Goal: Register for event/course

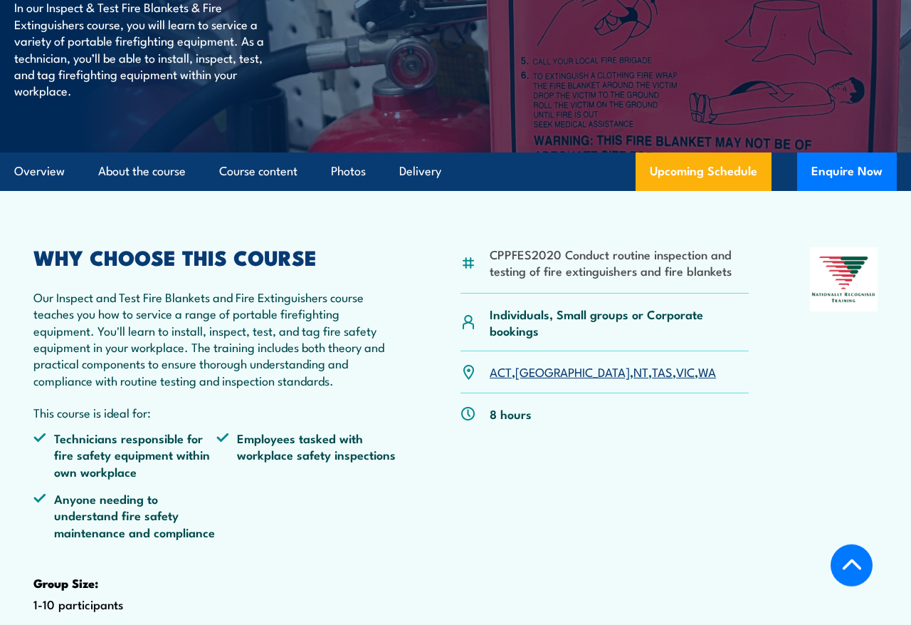
scroll to position [254, 0]
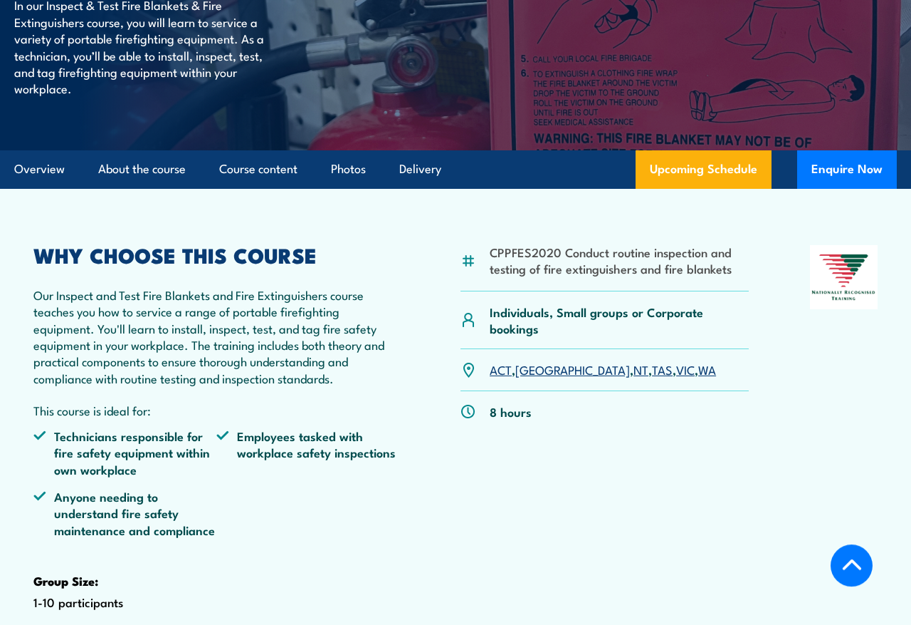
click at [496, 377] on link "ACT" at bounding box center [501, 368] width 22 height 17
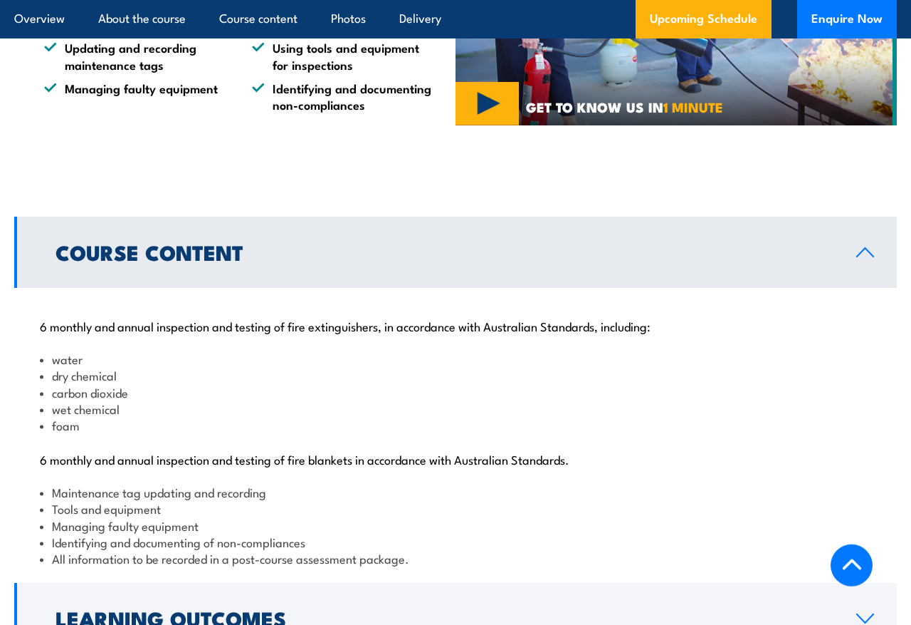
scroll to position [1191, 0]
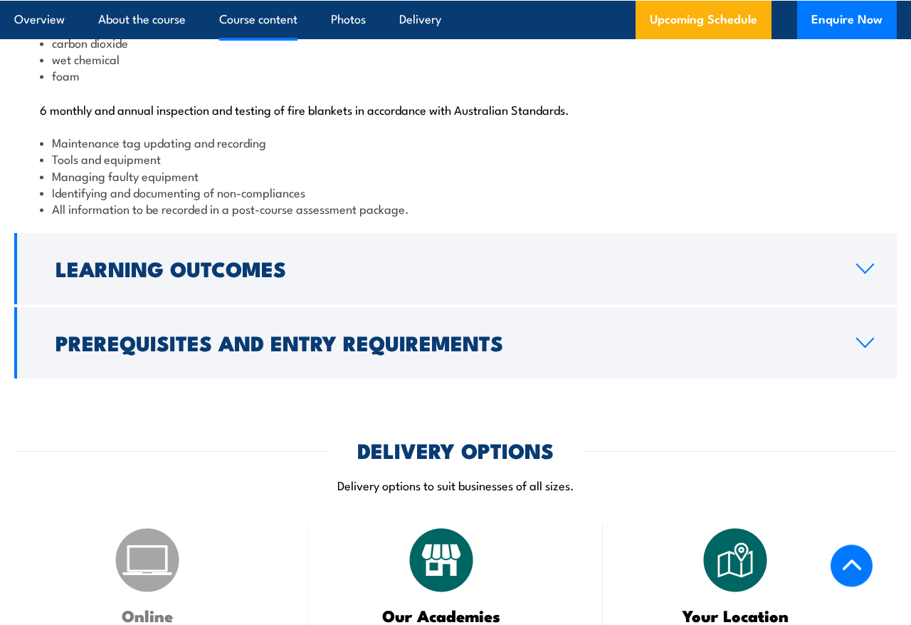
click at [861, 347] on icon at bounding box center [865, 342] width 16 height 9
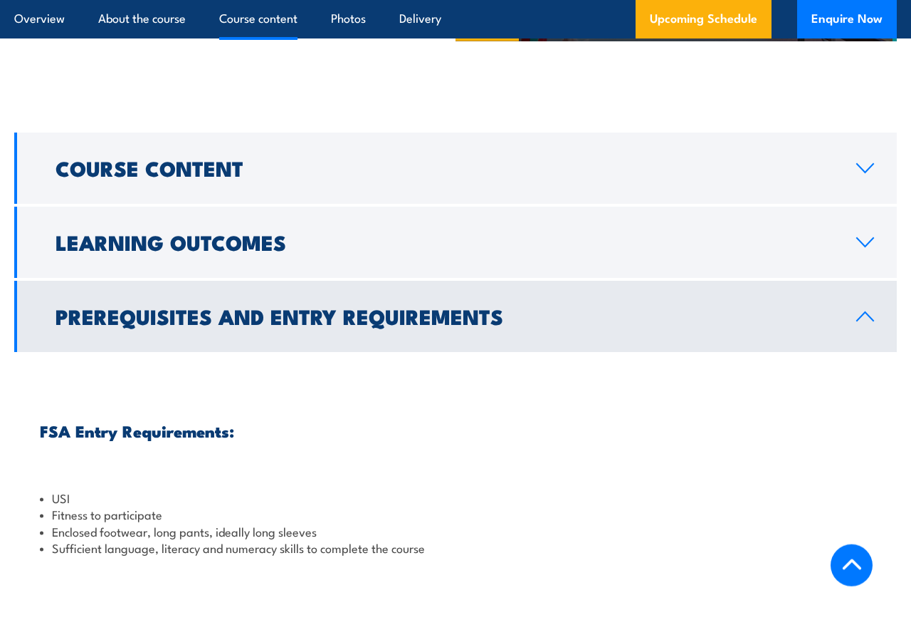
scroll to position [1271, 0]
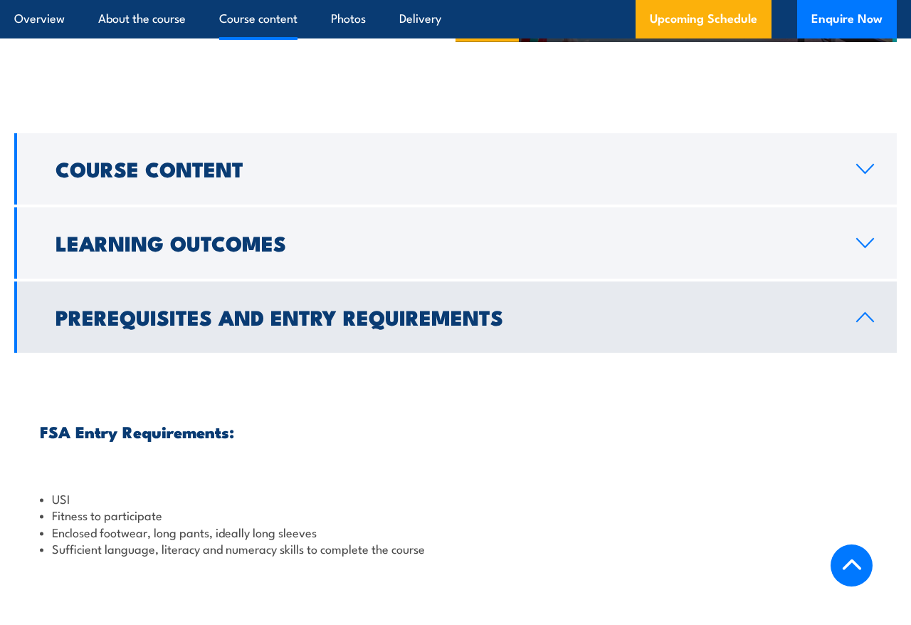
click at [859, 249] on icon at bounding box center [865, 242] width 19 height 11
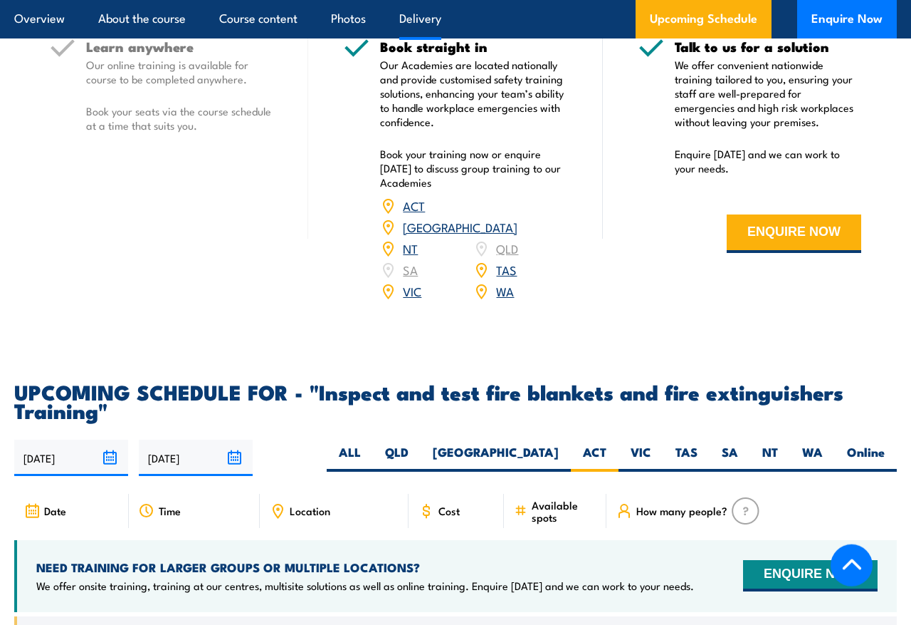
scroll to position [1968, 0]
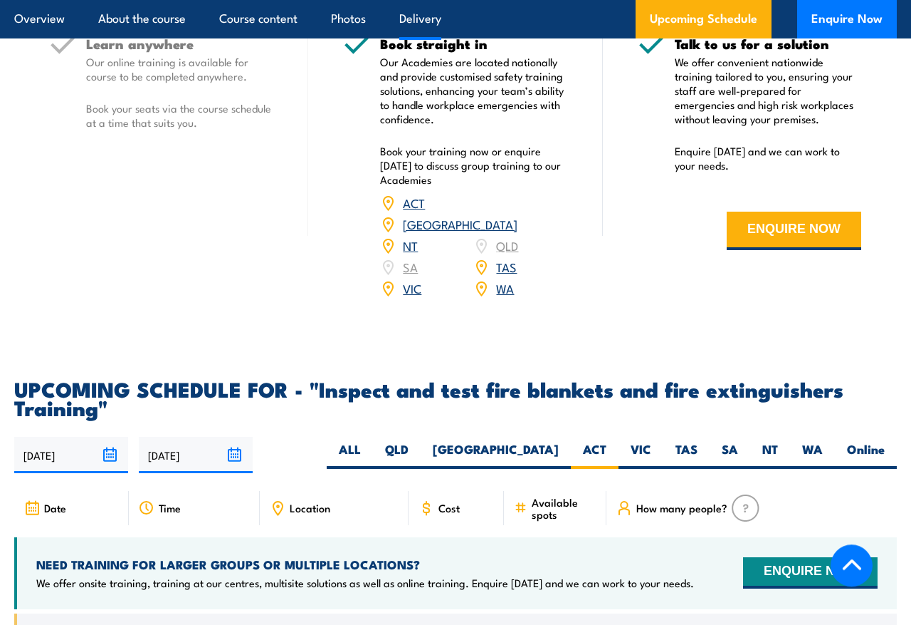
click at [863, 441] on label "Online" at bounding box center [866, 455] width 62 height 28
click at [885, 441] on input "Online" at bounding box center [889, 445] width 9 height 9
radio input "true"
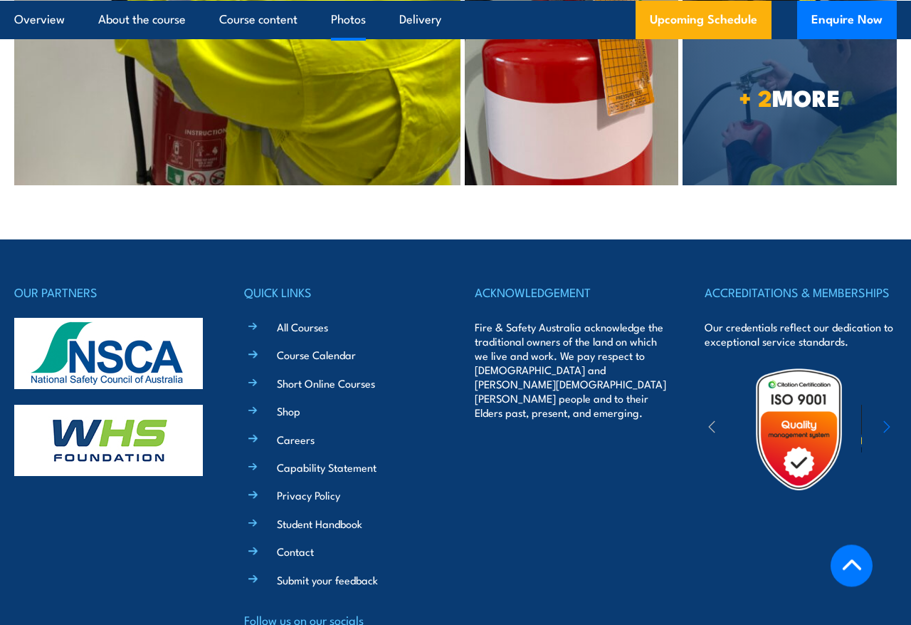
scroll to position [3690, 0]
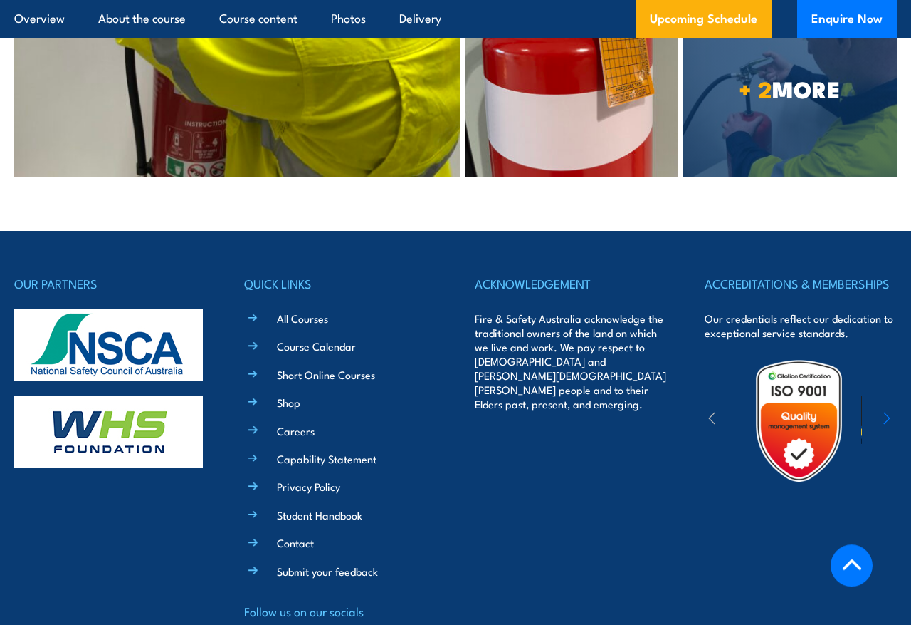
click at [298, 423] on link "Careers" at bounding box center [296, 430] width 38 height 15
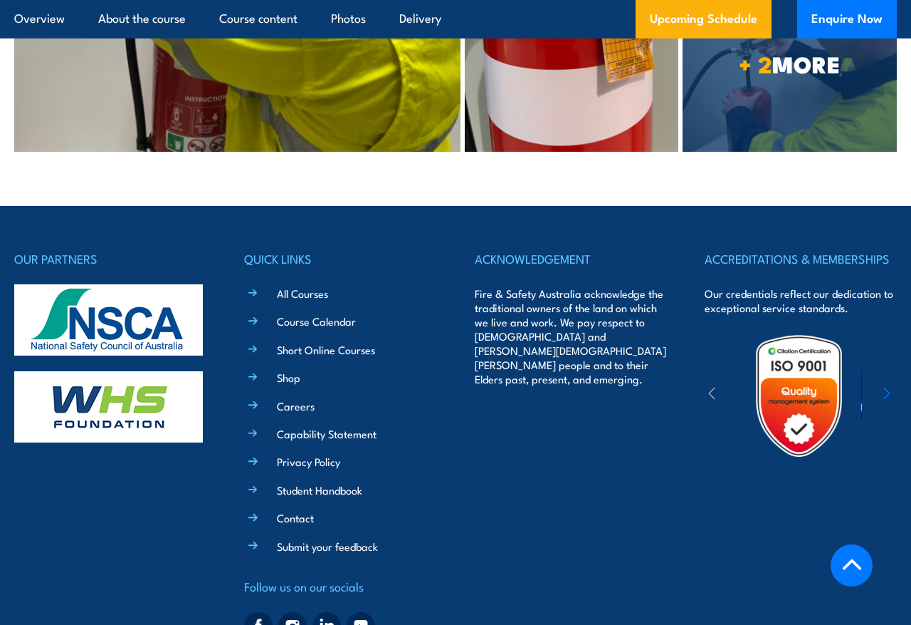
scroll to position [3716, 0]
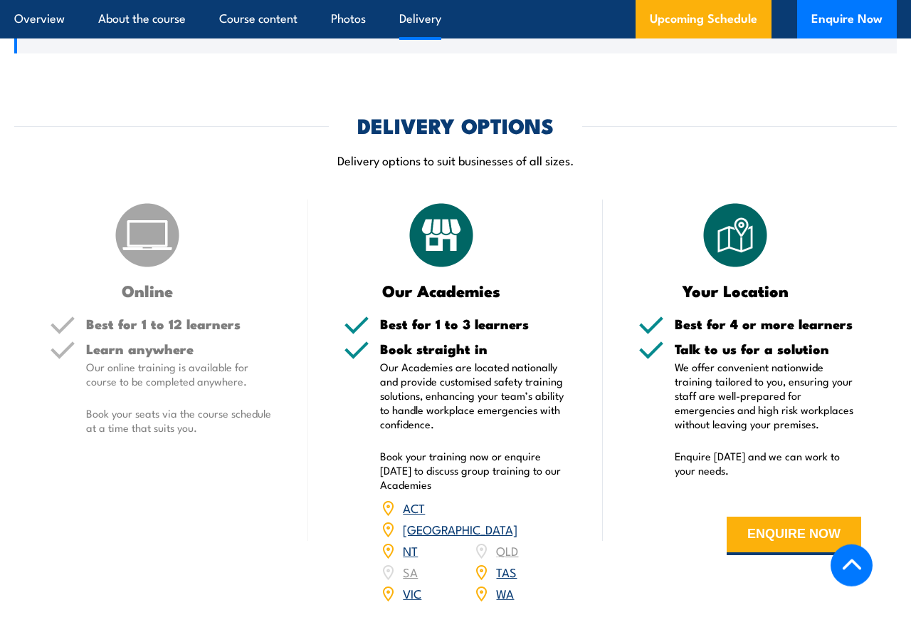
scroll to position [1865, 0]
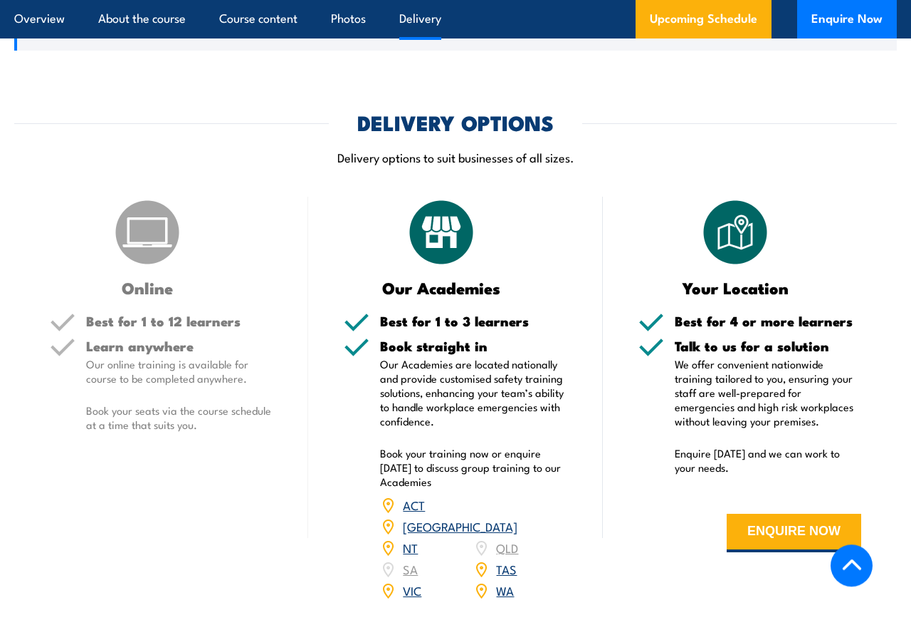
click at [422, 513] on link "ACT" at bounding box center [414, 504] width 22 height 17
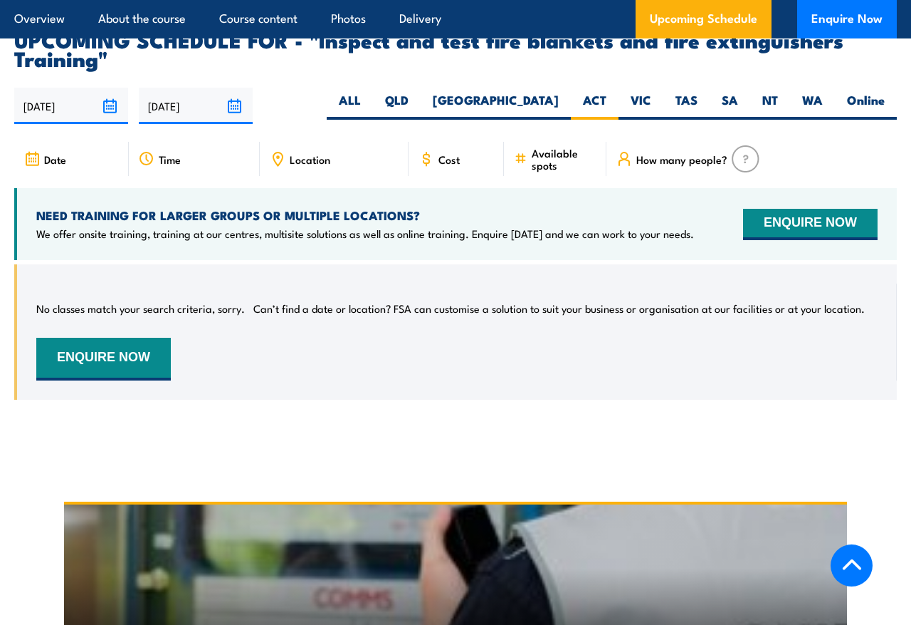
scroll to position [2512, 0]
